Goal: Check status: Check status

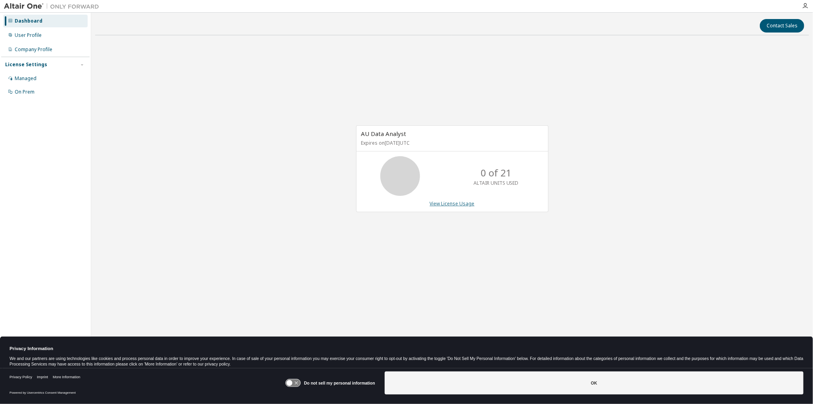
click at [449, 204] on link "View License Usage" at bounding box center [452, 203] width 45 height 7
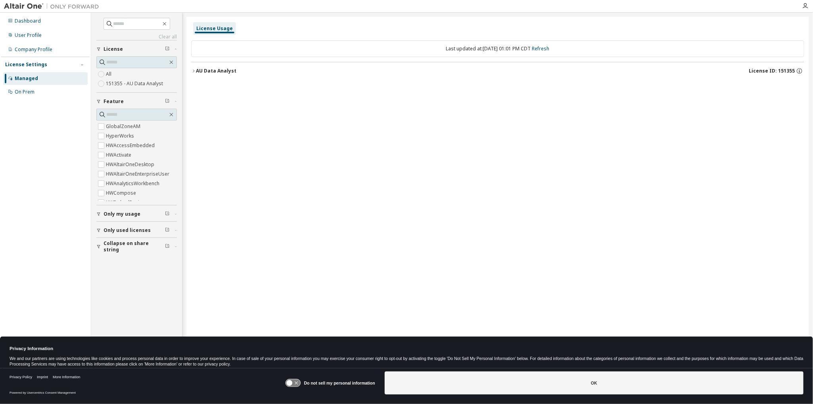
click at [192, 73] on icon "button" at bounding box center [193, 71] width 5 height 5
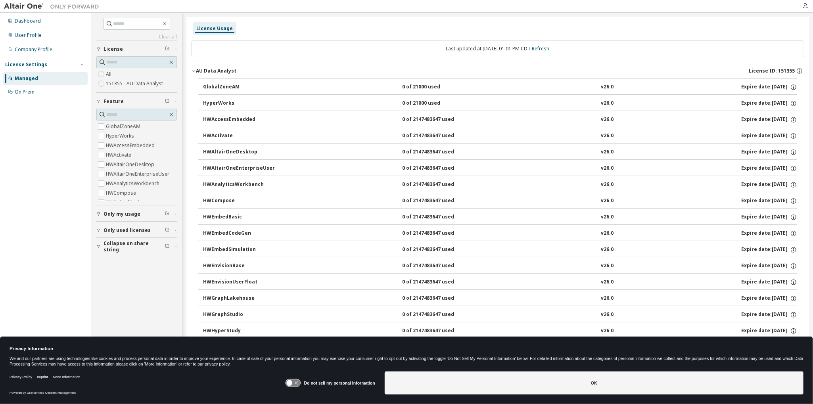
click at [229, 88] on div "GlobalZoneAM" at bounding box center [238, 87] width 71 height 7
click at [228, 84] on div "GlobalZoneAM" at bounding box center [238, 87] width 71 height 7
click at [100, 215] on icon "button" at bounding box center [98, 214] width 5 height 5
click at [109, 74] on label "All" at bounding box center [109, 74] width 7 height 10
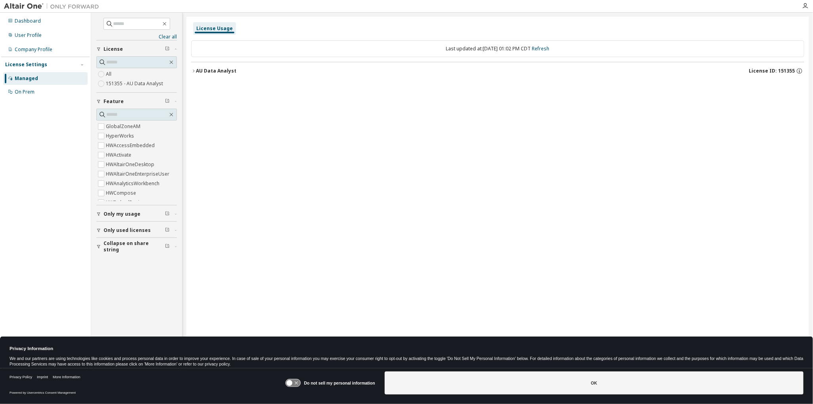
click at [193, 71] on icon "button" at bounding box center [193, 71] width 5 height 5
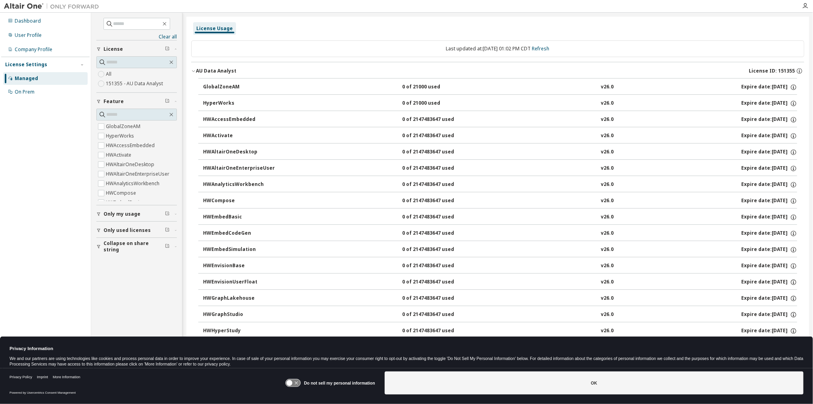
click at [225, 87] on div "GlobalZoneAM" at bounding box center [238, 87] width 71 height 7
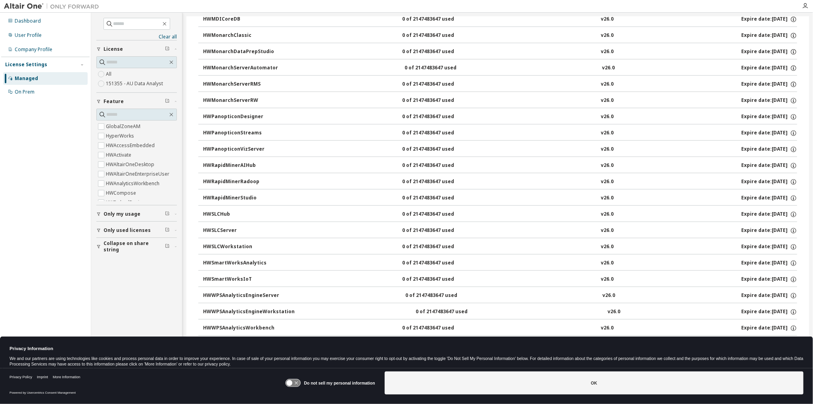
scroll to position [443, 0]
click at [31, 78] on div "Managed" at bounding box center [26, 78] width 23 height 6
click at [29, 22] on div "Dashboard" at bounding box center [28, 21] width 26 height 6
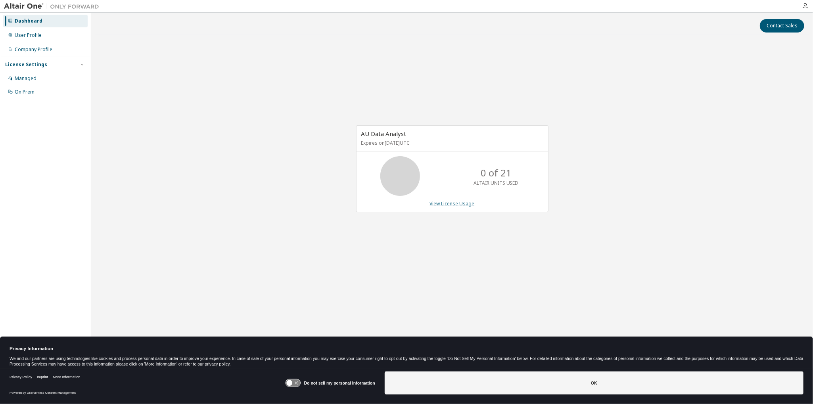
click at [455, 204] on link "View License Usage" at bounding box center [452, 203] width 45 height 7
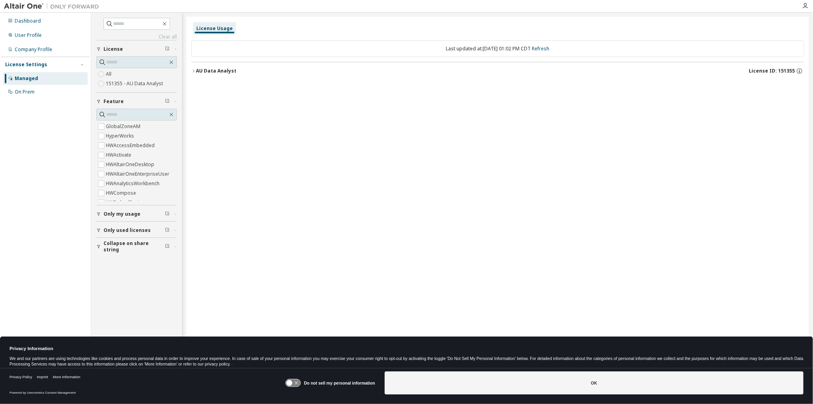
click at [194, 71] on icon "button" at bounding box center [193, 71] width 5 height 5
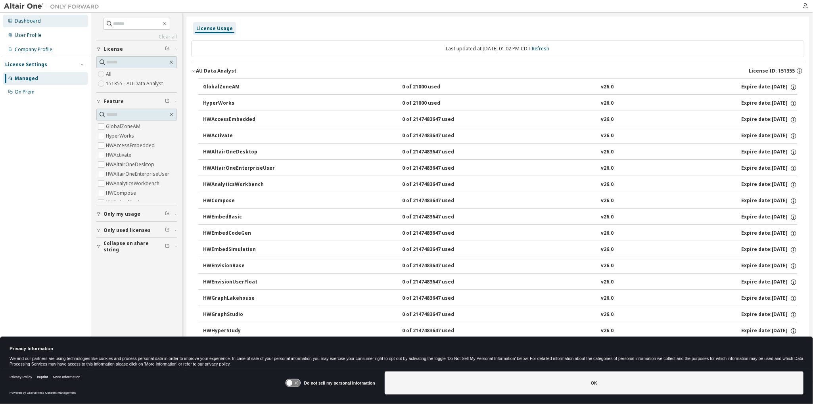
click at [28, 20] on div "Dashboard" at bounding box center [28, 21] width 26 height 6
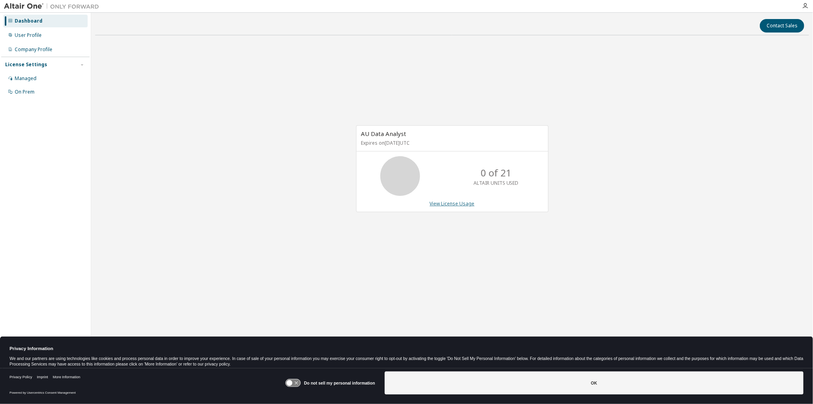
click at [452, 203] on link "View License Usage" at bounding box center [452, 203] width 45 height 7
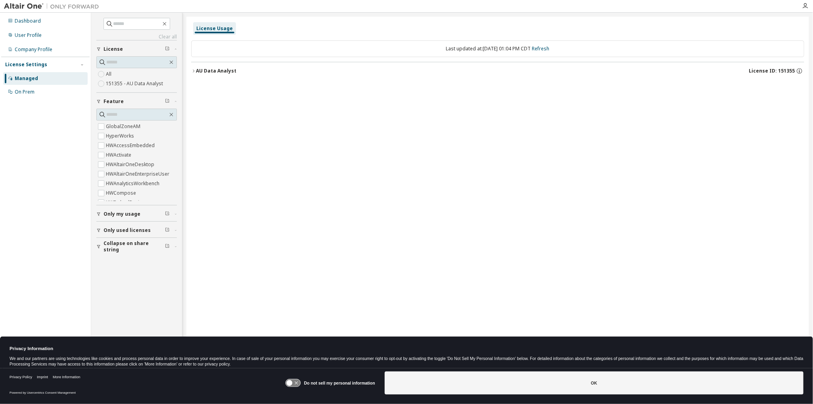
click at [100, 213] on icon "button" at bounding box center [98, 214] width 5 height 5
click at [97, 253] on icon "button" at bounding box center [98, 253] width 5 height 5
click at [215, 71] on div "AU Data Analyst" at bounding box center [216, 71] width 40 height 6
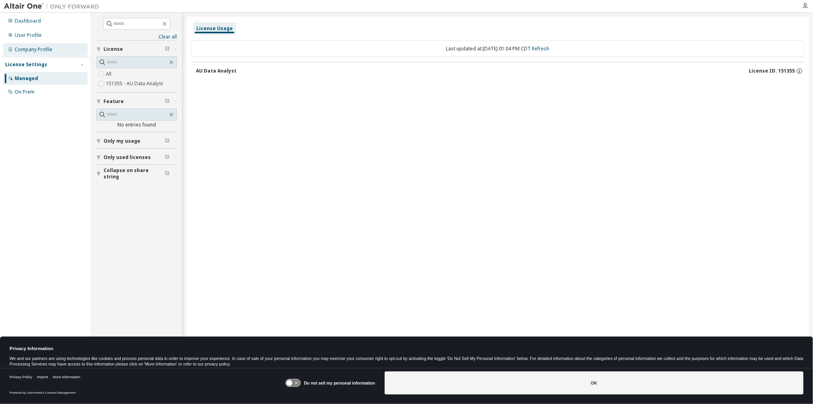
click at [38, 50] on div "Company Profile" at bounding box center [34, 49] width 38 height 6
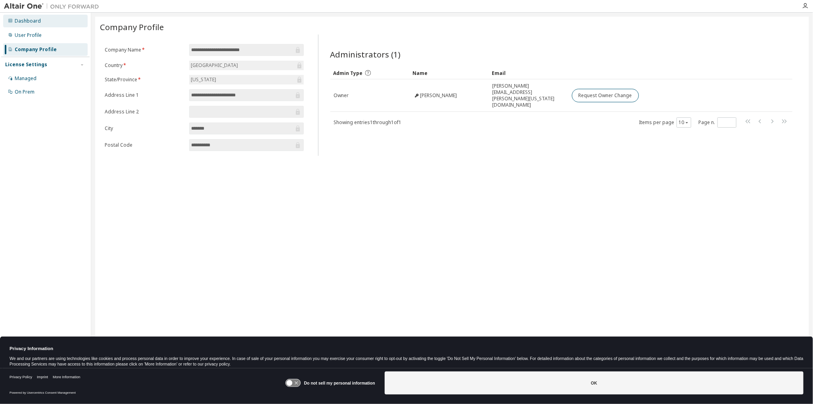
click at [33, 21] on div "Dashboard" at bounding box center [28, 21] width 26 height 6
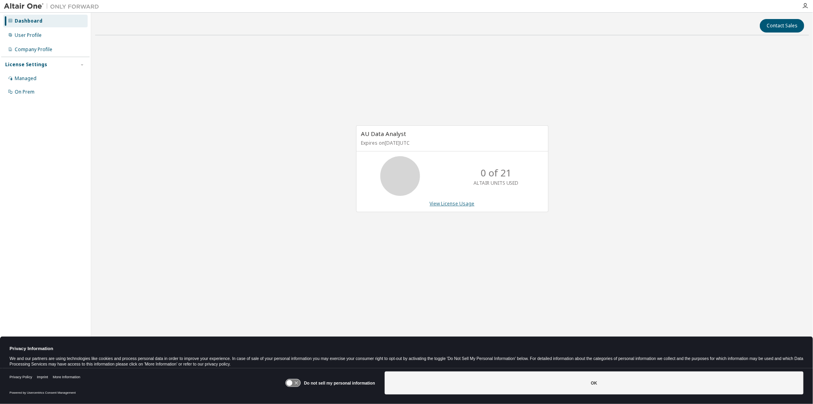
click at [443, 203] on link "View License Usage" at bounding box center [452, 203] width 45 height 7
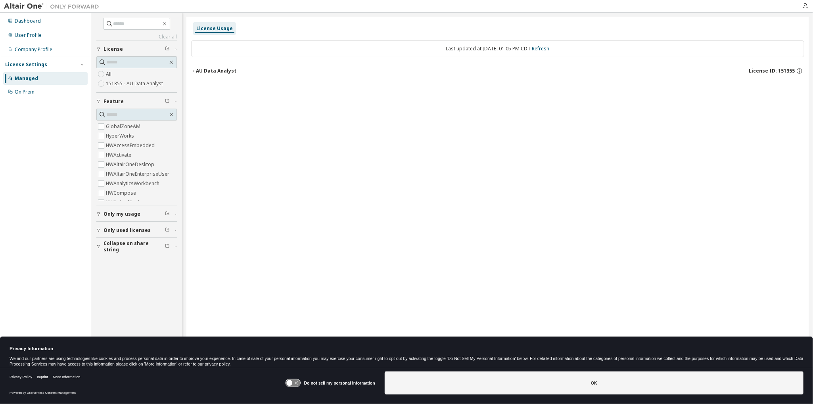
click at [100, 216] on button "Only my usage" at bounding box center [136, 213] width 81 height 17
click at [100, 213] on icon "button" at bounding box center [98, 214] width 5 height 5
click at [123, 126] on label "GlobalZoneAM" at bounding box center [124, 127] width 36 height 10
click at [192, 70] on icon "button" at bounding box center [193, 71] width 5 height 5
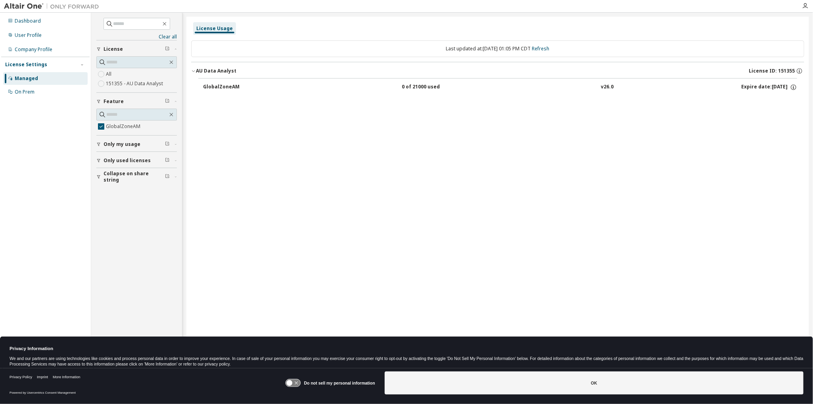
click at [224, 87] on div "GlobalZoneAM" at bounding box center [238, 87] width 71 height 7
click at [793, 87] on icon "button" at bounding box center [793, 88] width 1 height 2
click at [699, 114] on div "License Usage Last updated at: [DATE] 01:05 PM CDT Refresh AU Data Analyst Lice…" at bounding box center [497, 197] width 623 height 361
drag, startPoint x: 194, startPoint y: 71, endPoint x: 199, endPoint y: 71, distance: 4.8
click at [195, 71] on icon "button" at bounding box center [193, 71] width 5 height 5
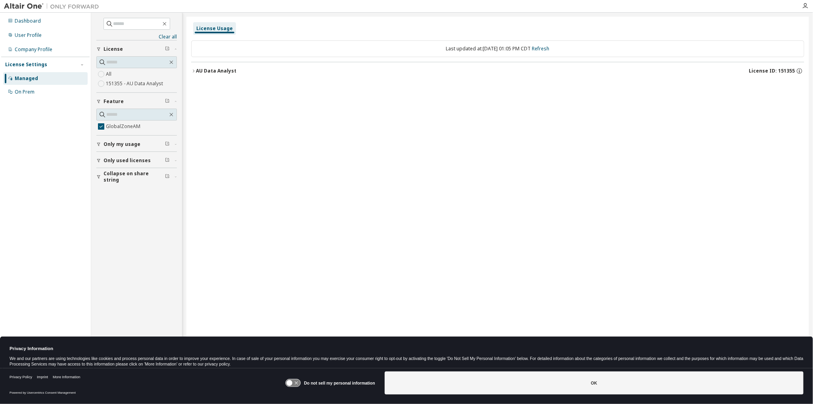
click at [17, 80] on div "Managed" at bounding box center [26, 78] width 23 height 6
click at [197, 70] on div "AU Data Analyst" at bounding box center [216, 71] width 40 height 6
click at [225, 86] on div "GlobalZoneAM" at bounding box center [238, 87] width 71 height 7
click at [194, 71] on icon "button" at bounding box center [194, 70] width 2 height 3
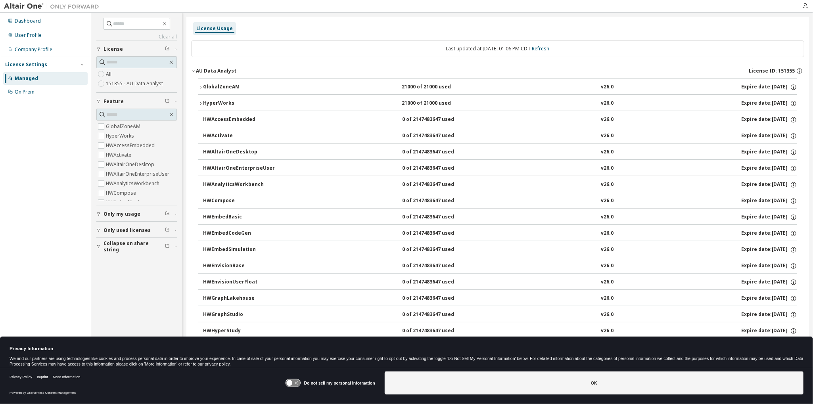
click at [203, 87] on div "GlobalZoneAM" at bounding box center [238, 87] width 71 height 7
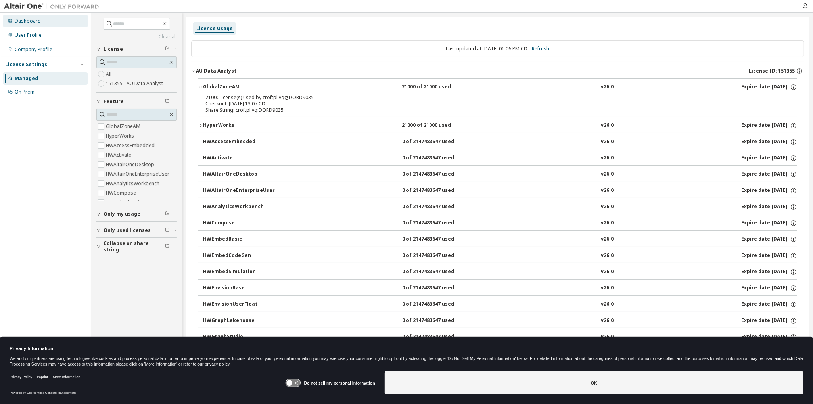
click at [25, 21] on div "Dashboard" at bounding box center [28, 21] width 26 height 6
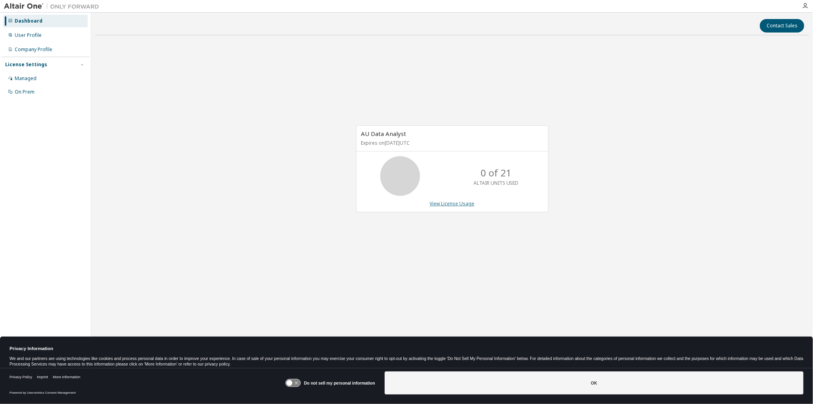
click at [442, 202] on link "View License Usage" at bounding box center [452, 203] width 45 height 7
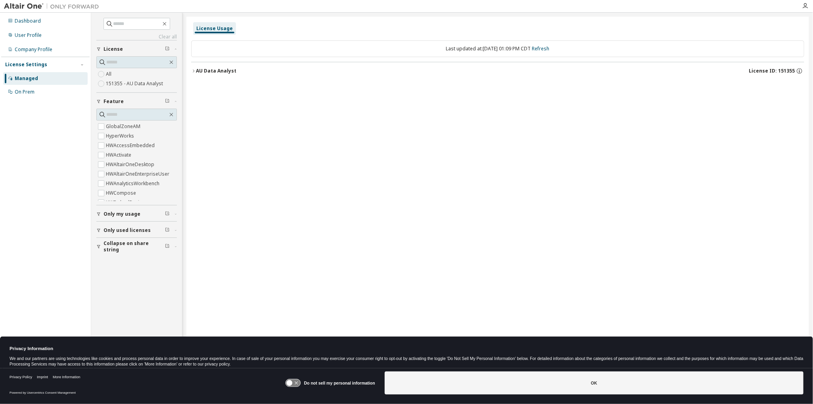
click at [195, 72] on icon "button" at bounding box center [193, 71] width 5 height 5
